Goal: Task Accomplishment & Management: Manage account settings

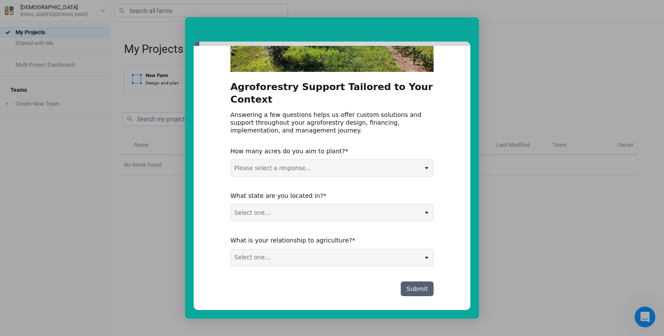
scroll to position [115, 0]
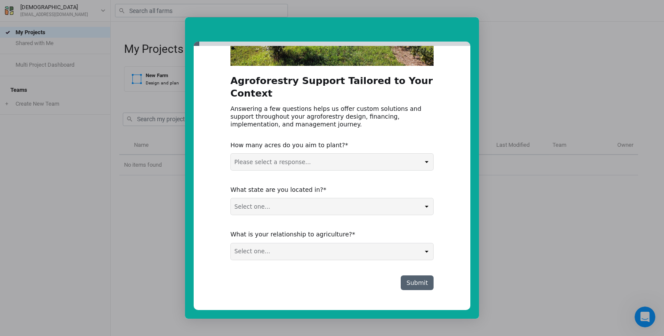
click at [352, 251] on select "Select one... Agribusiness / Co-op Farmer / Landowner Agri-Food Supply Chain Fo…" at bounding box center [332, 251] width 202 height 16
select select "Farmer / Landowner"
click at [231, 243] on select "Select one... Agribusiness / Co-op Farmer / Landowner Agri-Food Supply Chain Fo…" at bounding box center [332, 251] width 202 height 16
click at [286, 205] on select "Select one... Non-US AL AK AZ AR CA CO CT DE FL GA HI ID IL IN IA KS KY LA ME M…" at bounding box center [332, 206] width 202 height 16
select select "NY"
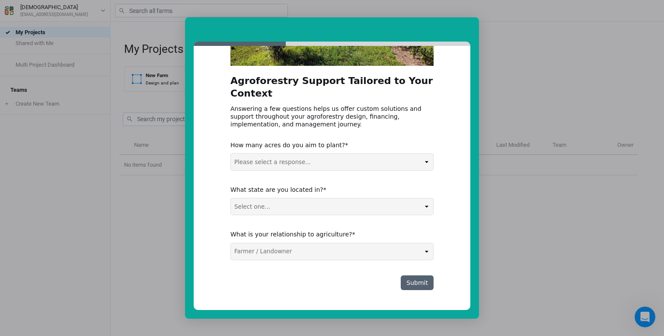
click at [231, 198] on select "Select one... Non-US AL AK AZ AR CA CO CT DE FL GA HI ID IL IN IA KS KY LA ME M…" at bounding box center [332, 206] width 202 height 16
click at [286, 164] on select "Please select a response... 0-5 acres 5-50 acres 50-100 acres 100+ acres" at bounding box center [332, 162] width 202 height 16
select select "5-50 acres"
click at [231, 154] on select "Please select a response... 0-5 acres 5-50 acres 50-100 acres 100+ acres" at bounding box center [332, 162] width 202 height 16
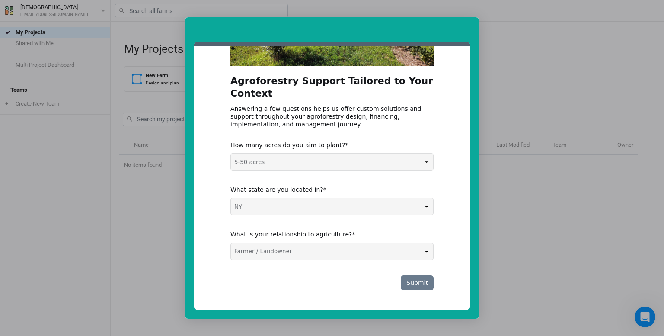
click at [421, 286] on button "Submit" at bounding box center [417, 282] width 33 height 15
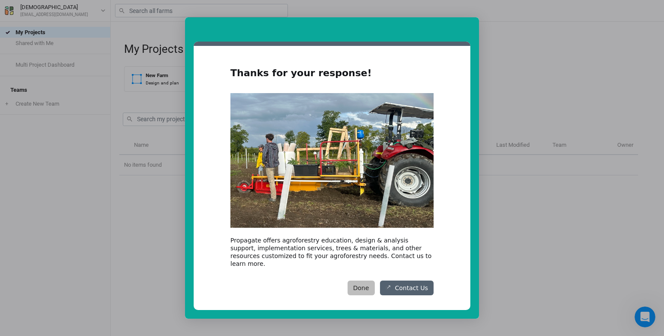
click at [364, 285] on button "Done" at bounding box center [361, 287] width 27 height 15
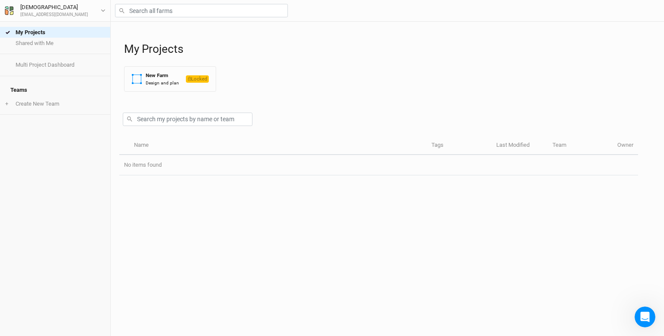
click at [108, 11] on div "SACRA sacramexico@gmail.com User settings Imperial Metric Keyboard Shortcuts Lo…" at bounding box center [55, 11] width 111 height 22
click at [103, 11] on icon "button" at bounding box center [103, 11] width 4 height 3
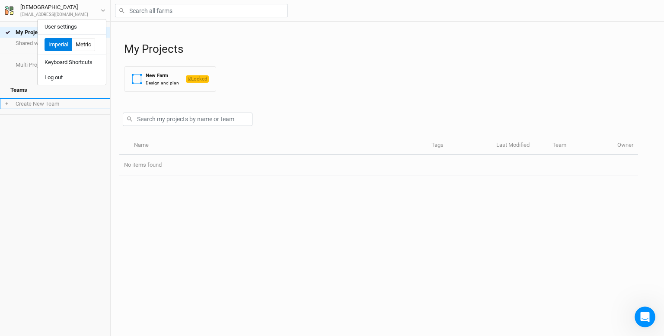
drag, startPoint x: 87, startPoint y: 136, endPoint x: 80, endPoint y: 101, distance: 35.6
click at [87, 136] on div "My Projects Shared with Me Multi Project Dashboard Teams + Create New Team" at bounding box center [55, 179] width 110 height 314
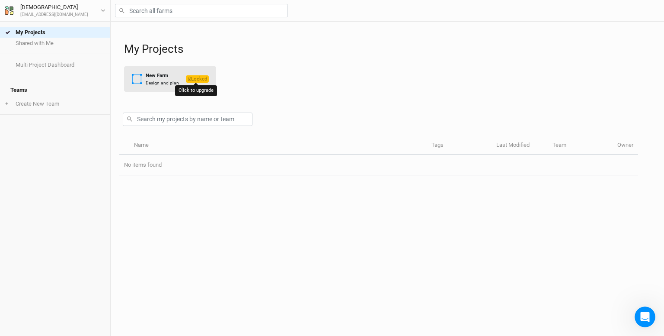
click at [200, 79] on span "Locked" at bounding box center [197, 78] width 23 height 7
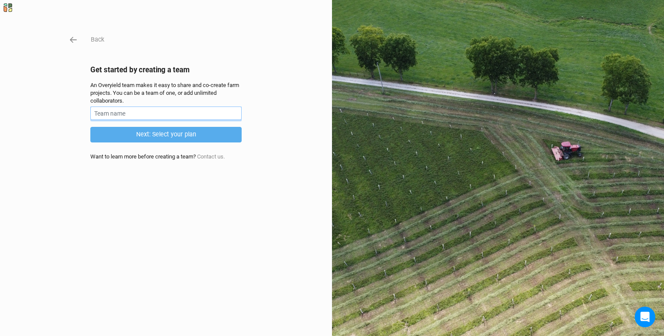
click at [138, 111] on input "text" at bounding box center [165, 112] width 151 height 13
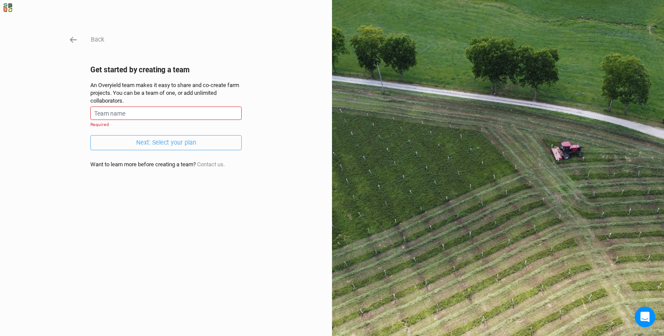
click at [256, 203] on div "Back Get started by creating a team An Overyield team makes it easy to share an…" at bounding box center [332, 168] width 664 height 336
click at [134, 113] on input "text" at bounding box center [165, 112] width 151 height 13
type input "[DEMOGRAPHIC_DATA]"
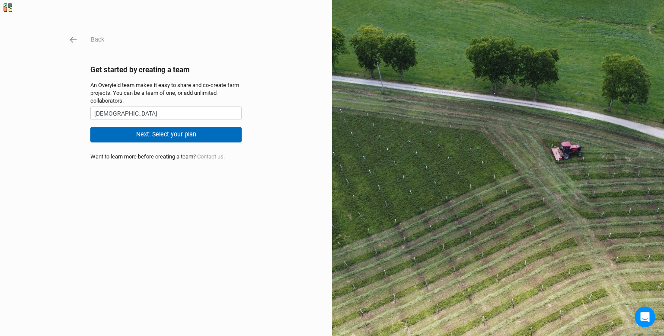
click at [163, 135] on button "Next: Select your plan" at bounding box center [165, 134] width 151 height 15
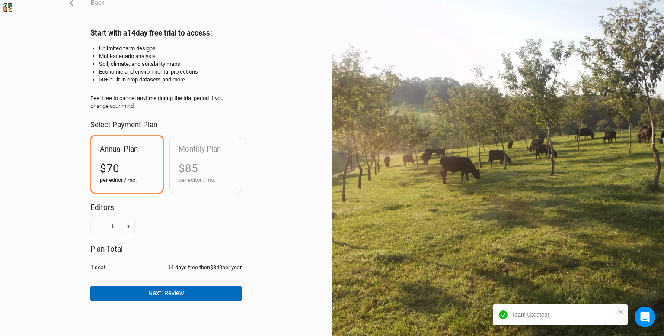
scroll to position [42, 0]
click at [186, 288] on button "Next: Review" at bounding box center [165, 293] width 151 height 15
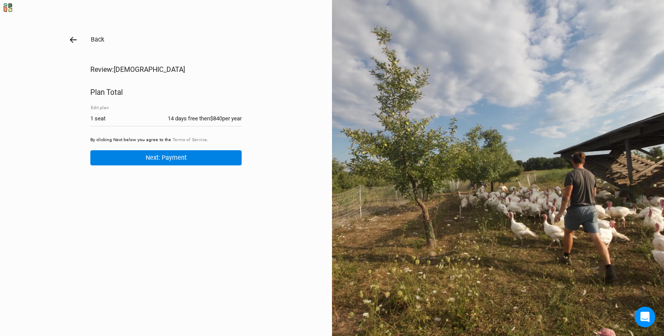
click at [71, 44] on icon "button" at bounding box center [74, 40] width 10 height 10
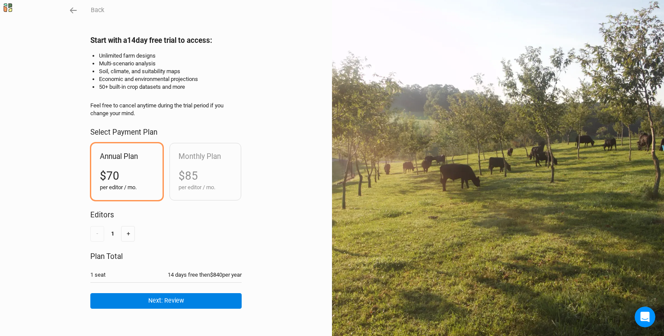
scroll to position [42, 0]
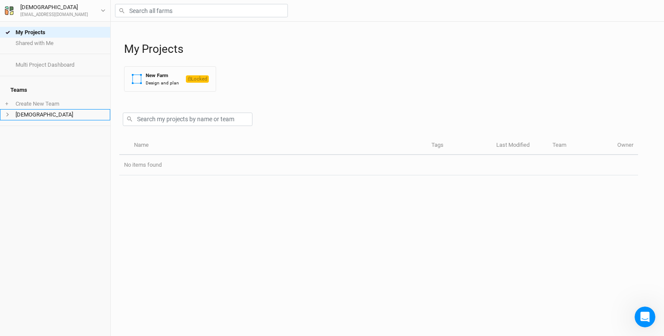
click at [9, 112] on icon at bounding box center [7, 114] width 5 height 5
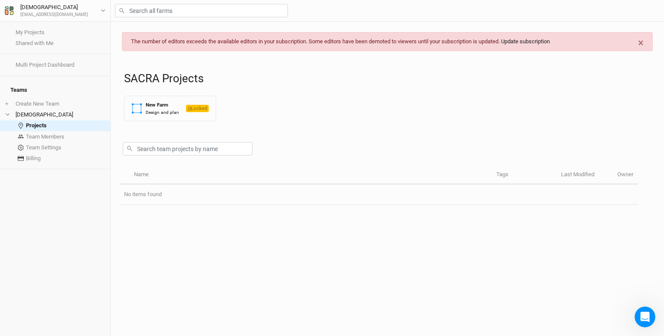
click at [546, 42] on link "Update subscription" at bounding box center [525, 41] width 49 height 6
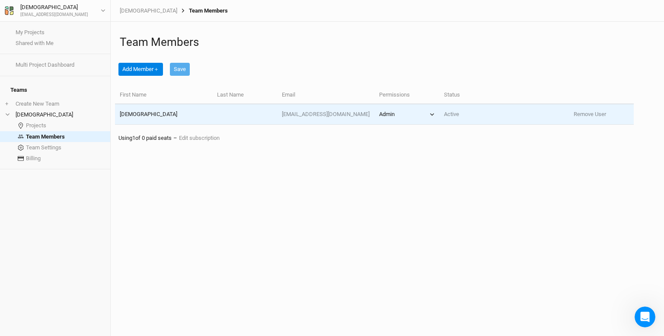
click at [396, 111] on button "Admin" at bounding box center [406, 114] width 55 height 8
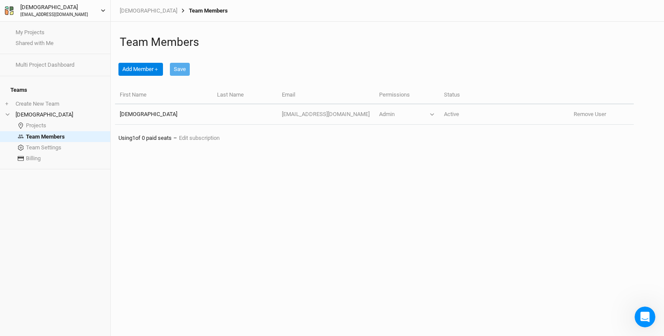
click at [106, 9] on icon "button" at bounding box center [103, 10] width 5 height 5
click at [72, 24] on button "User settings" at bounding box center [72, 26] width 68 height 11
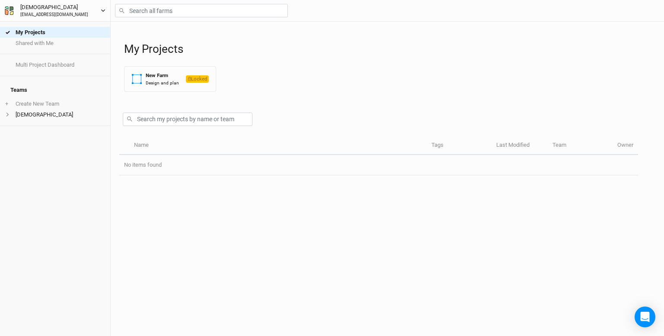
click at [50, 10] on div "[DEMOGRAPHIC_DATA]" at bounding box center [54, 7] width 68 height 9
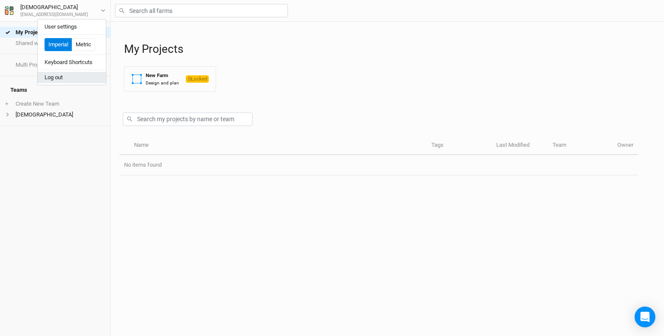
click at [59, 72] on button "Log out" at bounding box center [72, 77] width 68 height 11
